Goal: Submit feedback/report problem: Submit feedback/report problem

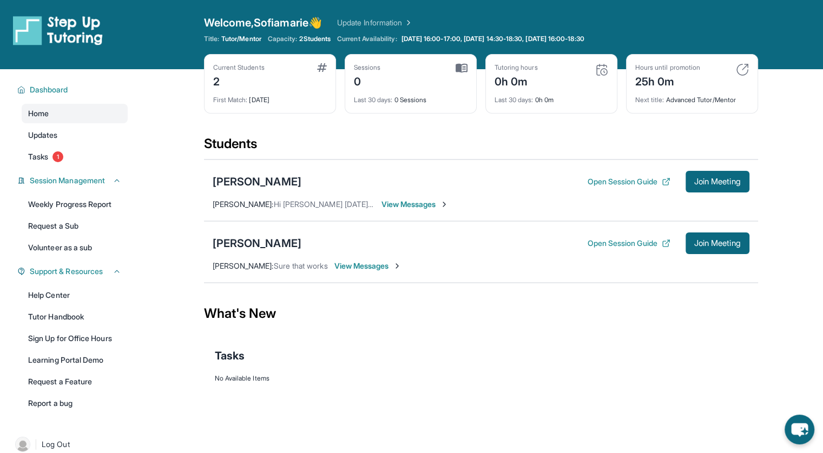
click at [369, 267] on span "View Messages" at bounding box center [368, 266] width 68 height 11
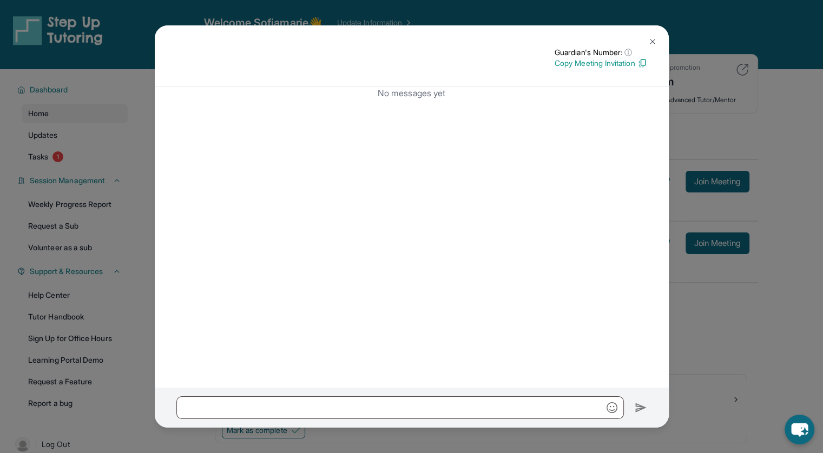
click at [566, 43] on img at bounding box center [652, 41] width 9 height 9
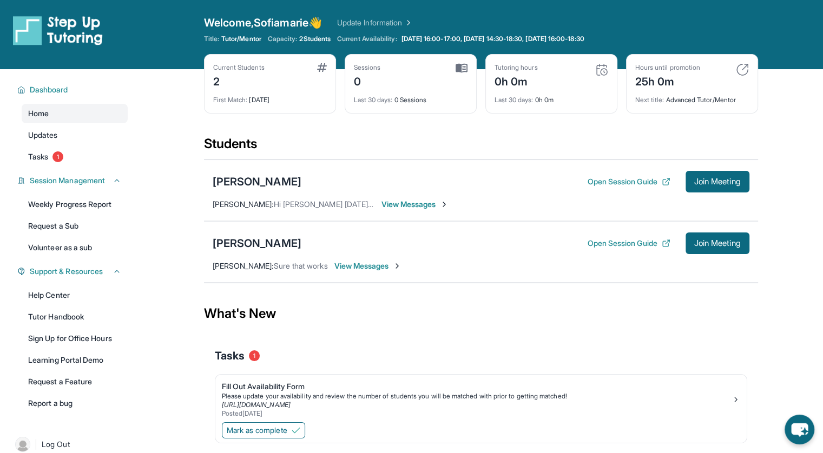
click at [430, 207] on span "View Messages" at bounding box center [415, 204] width 68 height 11
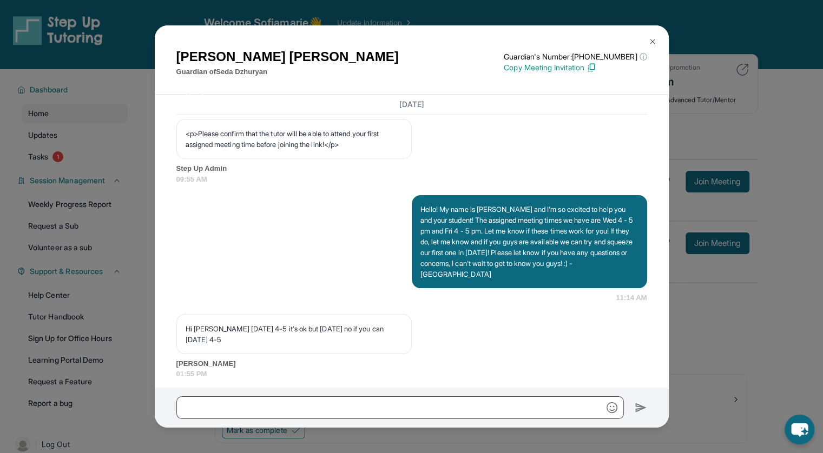
scroll to position [728, 0]
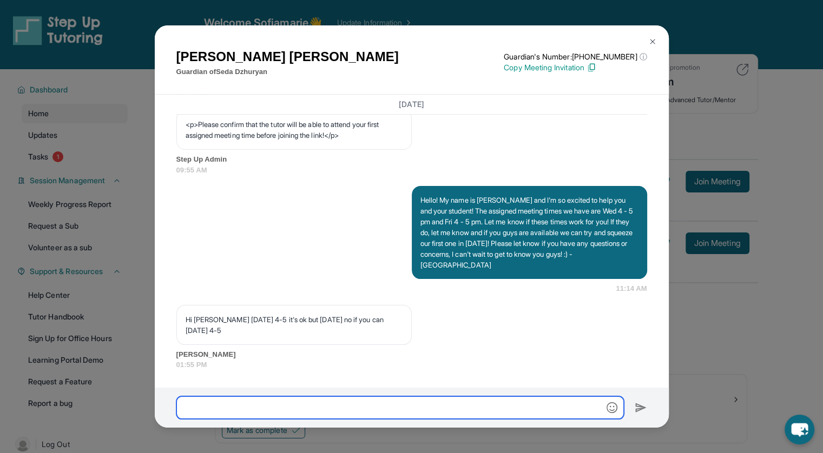
click at [323, 399] on input "text" at bounding box center [399, 407] width 447 height 23
type input "*"
type input "**********"
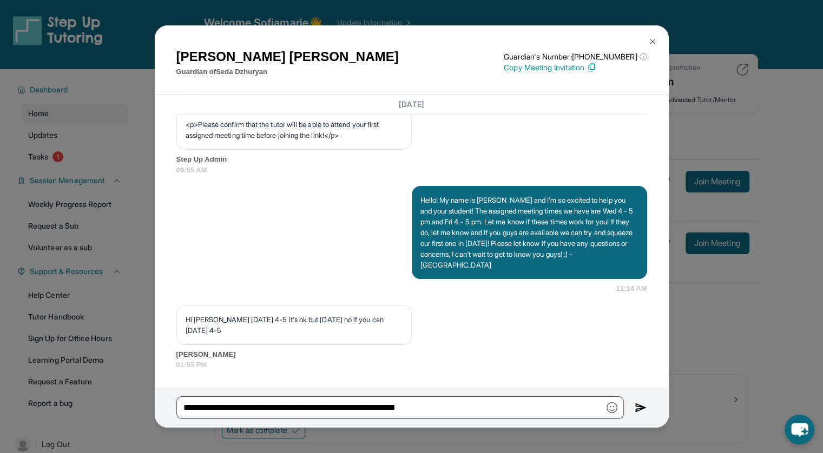
click at [566, 38] on img at bounding box center [652, 41] width 9 height 9
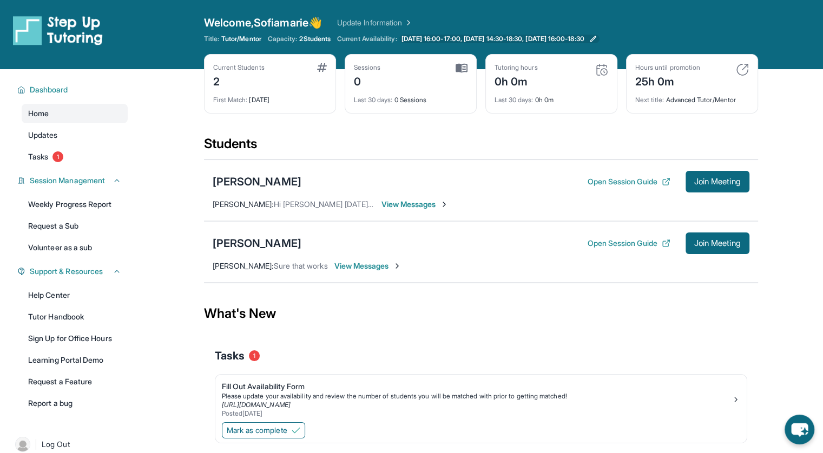
click at [450, 35] on span "[DATE] 16:00-17:00, [DATE] 14:30-18:30, [DATE] 16:00-18:30" at bounding box center [492, 39] width 183 height 9
click at [400, 200] on span "View Messages" at bounding box center [415, 204] width 68 height 11
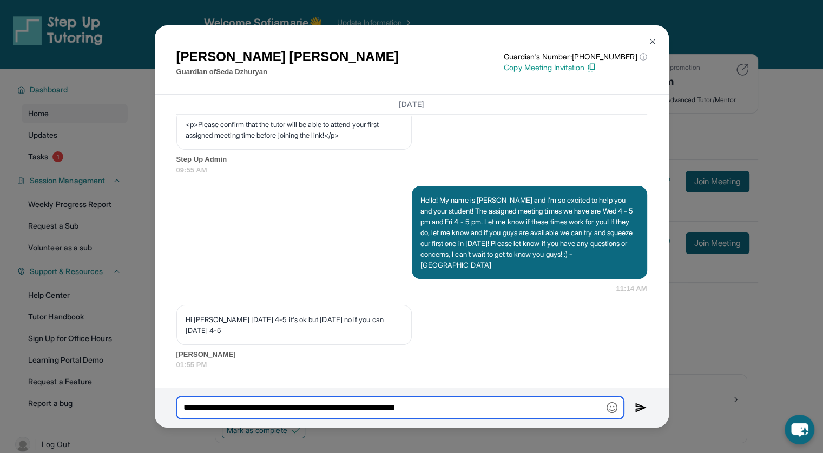
click at [451, 406] on input "**********" at bounding box center [399, 407] width 447 height 23
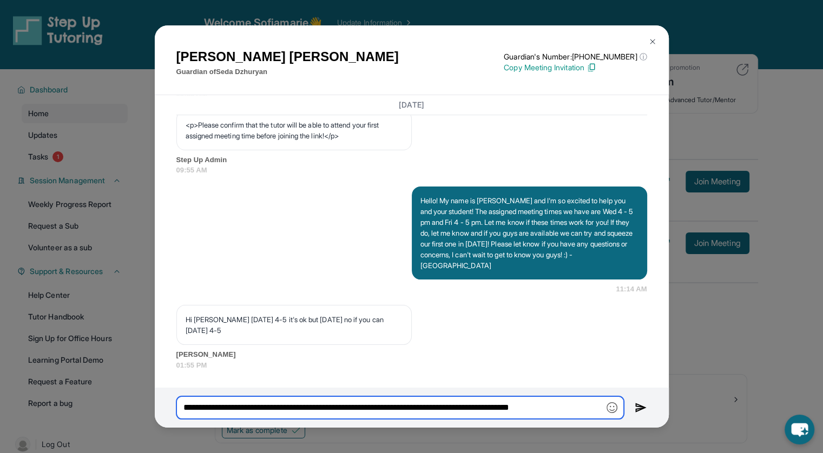
scroll to position [0, 0]
click at [566, 406] on input "**********" at bounding box center [399, 407] width 447 height 23
click at [415, 409] on input "**********" at bounding box center [399, 407] width 447 height 23
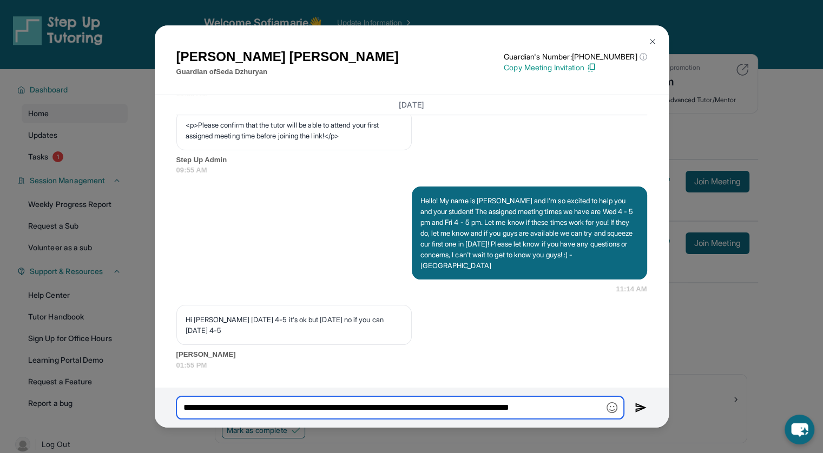
click at [415, 409] on input "**********" at bounding box center [399, 407] width 447 height 23
click at [566, 407] on input "**********" at bounding box center [399, 407] width 447 height 23
type input "**********"
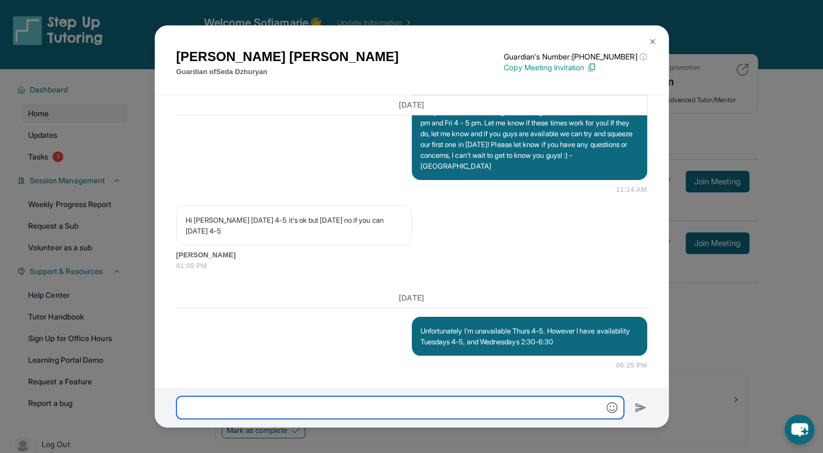
scroll to position [828, 0]
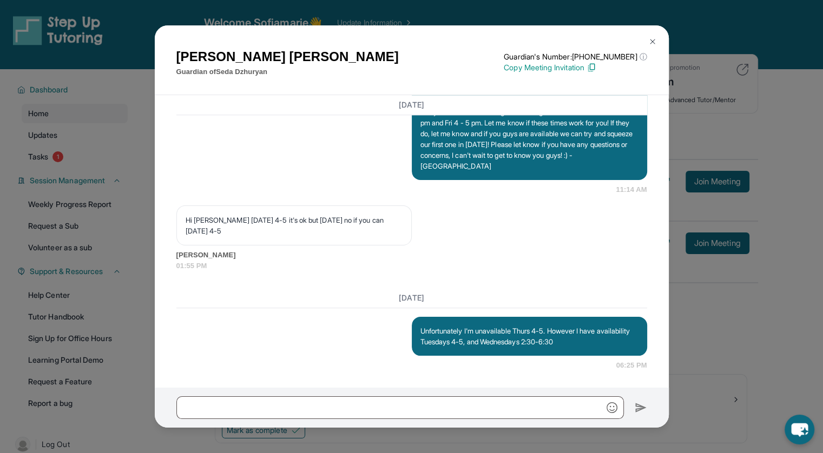
click at [566, 38] on img at bounding box center [652, 41] width 9 height 9
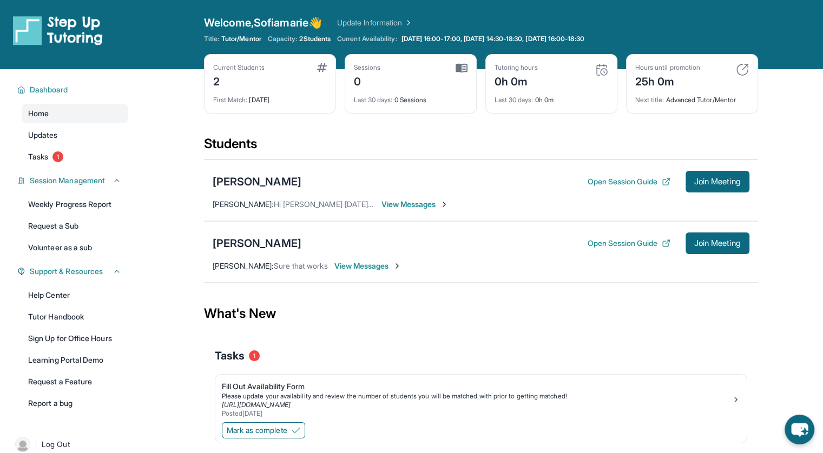
click at [365, 267] on span "View Messages" at bounding box center [368, 266] width 68 height 11
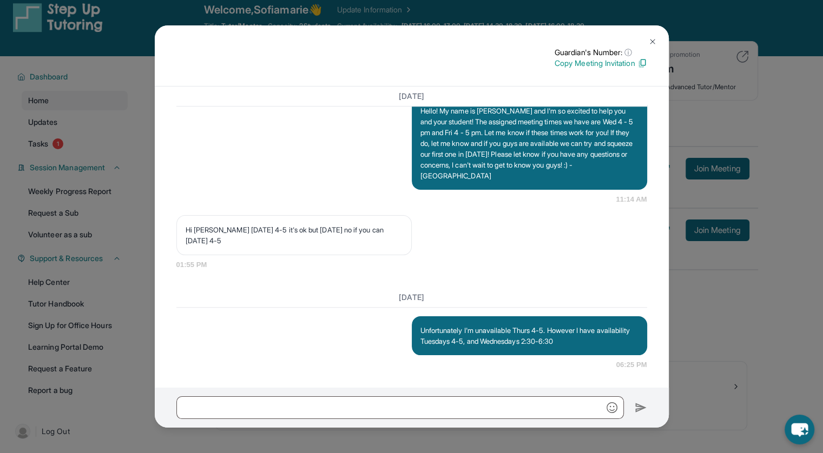
scroll to position [0, 0]
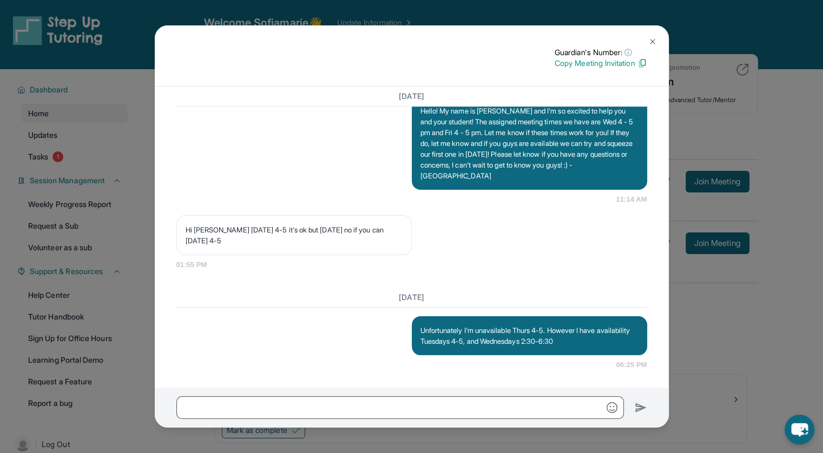
click at [566, 36] on button at bounding box center [652, 42] width 22 height 22
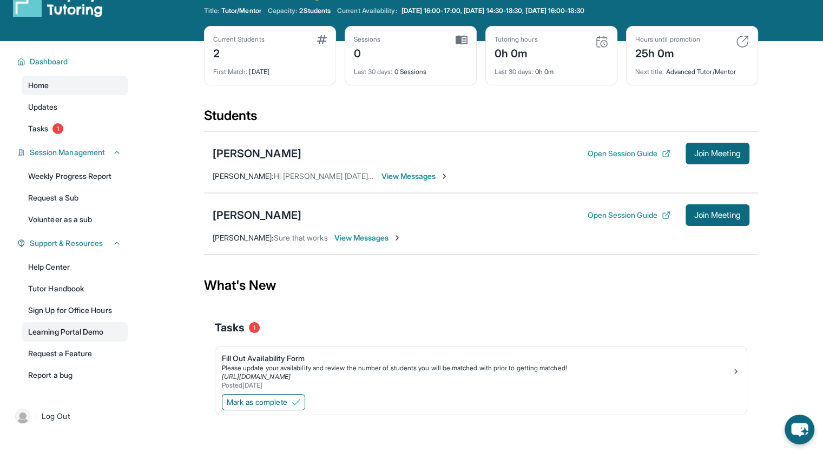
scroll to position [28, 0]
click at [70, 376] on link "Report a bug" at bounding box center [75, 375] width 106 height 19
click at [73, 270] on link "Help Center" at bounding box center [75, 266] width 106 height 19
click at [59, 371] on link "Report a bug" at bounding box center [75, 375] width 106 height 19
click at [65, 283] on link "Tutor Handbook" at bounding box center [75, 288] width 106 height 19
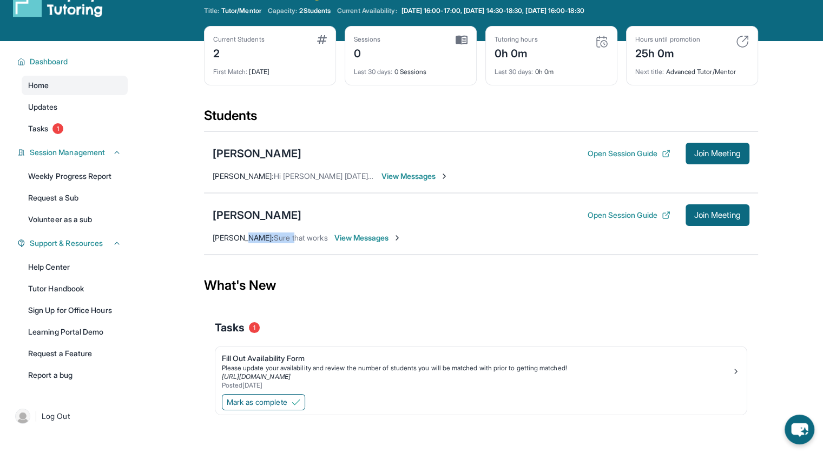
drag, startPoint x: 306, startPoint y: 238, endPoint x: 240, endPoint y: 232, distance: 65.7
click at [240, 233] on div "[PERSON_NAME] : Sure that works" at bounding box center [270, 238] width 115 height 11
click at [236, 234] on span "[PERSON_NAME] :" at bounding box center [243, 237] width 61 height 9
click at [376, 237] on span "View Messages" at bounding box center [368, 238] width 68 height 11
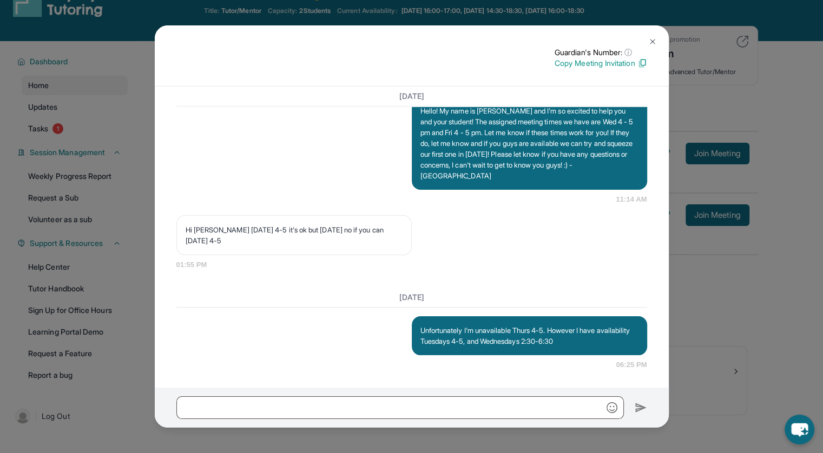
scroll to position [809, 0]
click at [566, 43] on img at bounding box center [652, 41] width 9 height 9
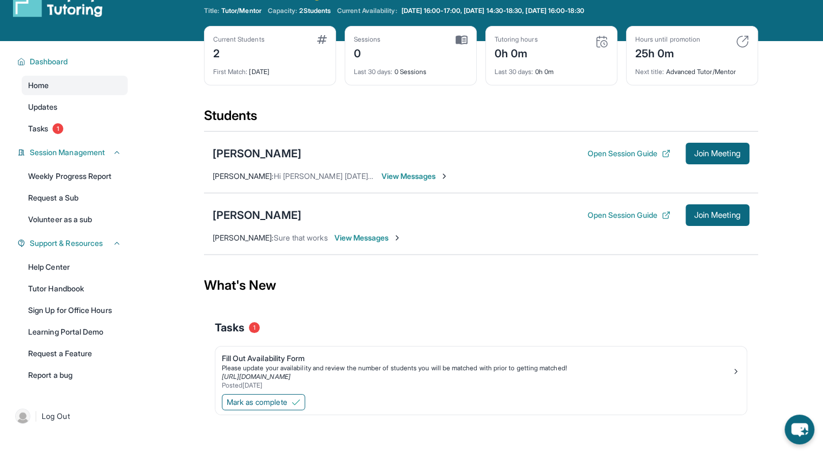
click at [408, 182] on div "[PERSON_NAME] Open Session Guide Join Meeting [PERSON_NAME] : Hi [PERSON_NAME] …" at bounding box center [481, 162] width 554 height 62
click at [409, 175] on span "View Messages" at bounding box center [415, 176] width 68 height 11
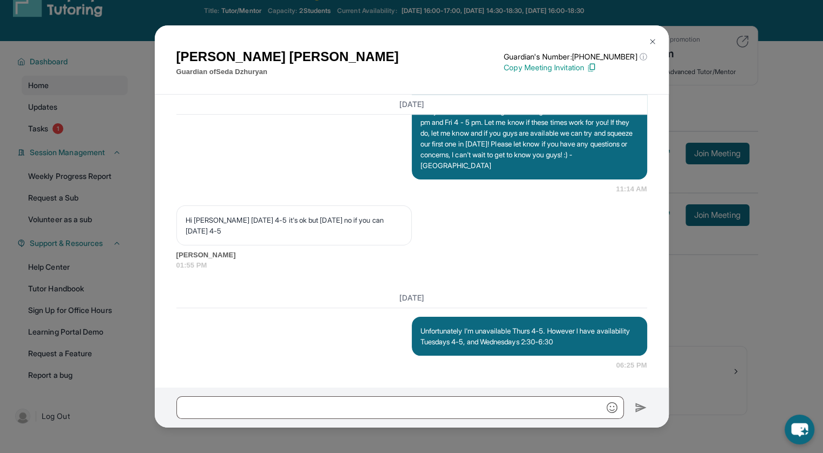
scroll to position [69, 0]
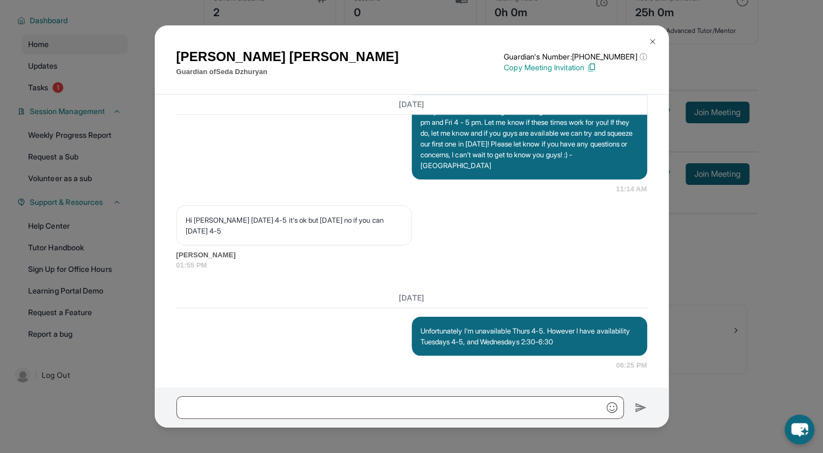
click at [566, 42] on img at bounding box center [652, 41] width 9 height 9
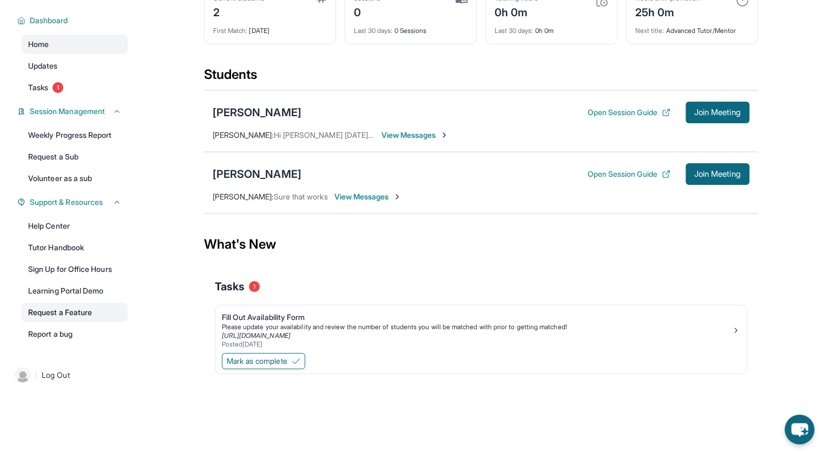
click at [78, 312] on link "Request a Feature" at bounding box center [75, 312] width 106 height 19
click at [71, 320] on link "Request a Feature" at bounding box center [75, 312] width 106 height 19
click at [80, 310] on link "Request a Feature" at bounding box center [75, 312] width 106 height 19
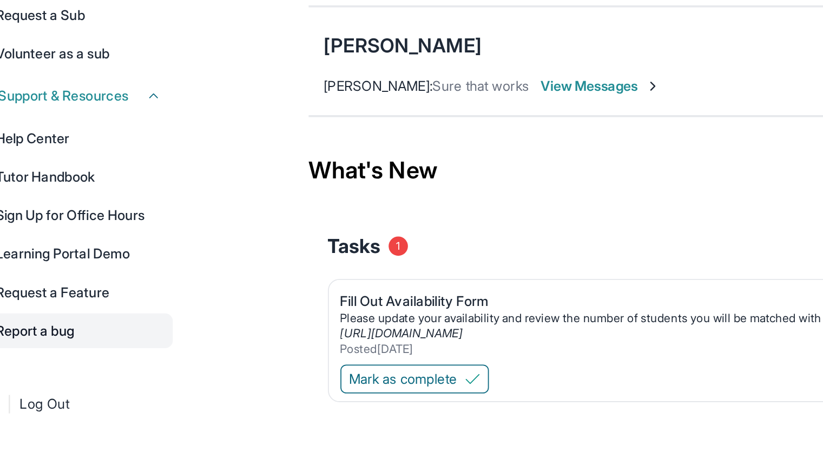
click at [70, 339] on link "Report a bug" at bounding box center [75, 334] width 106 height 19
